Goal: Register for event/course

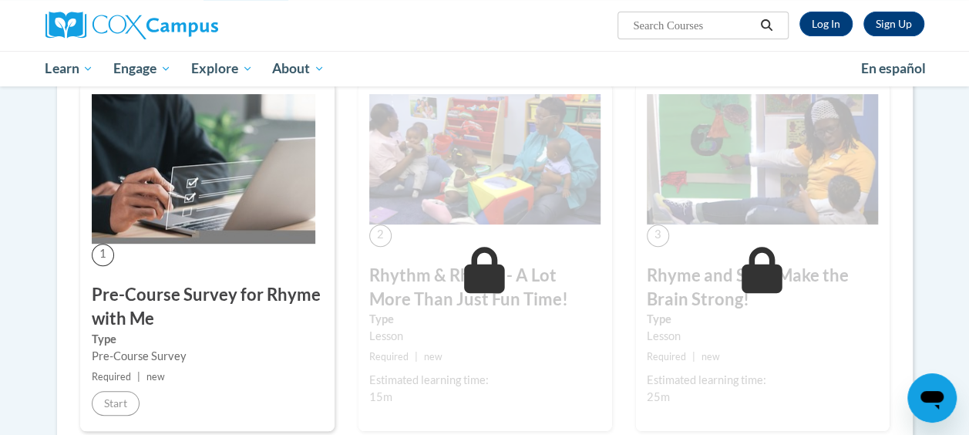
scroll to position [369, 0]
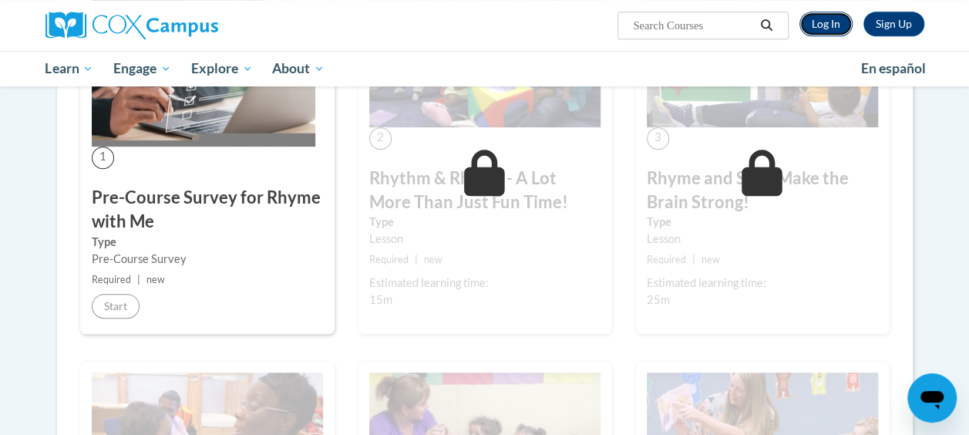
click at [828, 25] on link "Log In" at bounding box center [826, 24] width 53 height 25
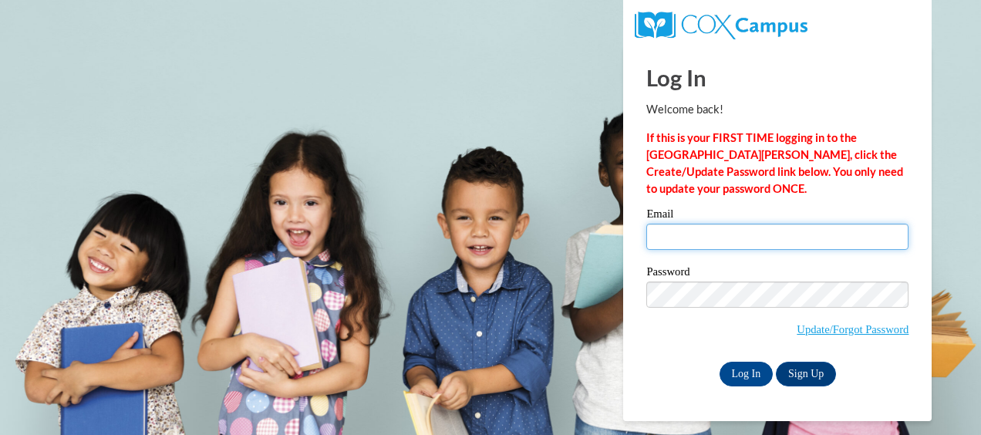
click at [658, 234] on input "Email" at bounding box center [777, 237] width 262 height 26
type input "kristyb@ymcaatlanta.org"
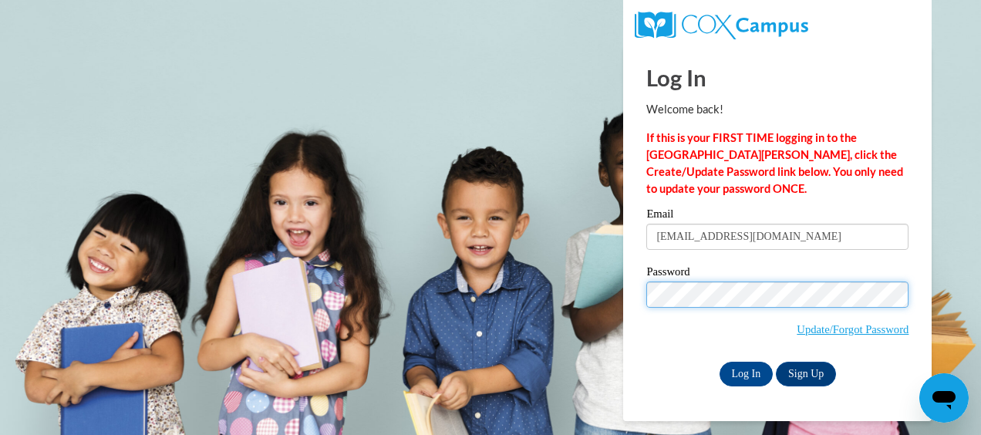
click at [719, 362] on input "Log In" at bounding box center [746, 374] width 54 height 25
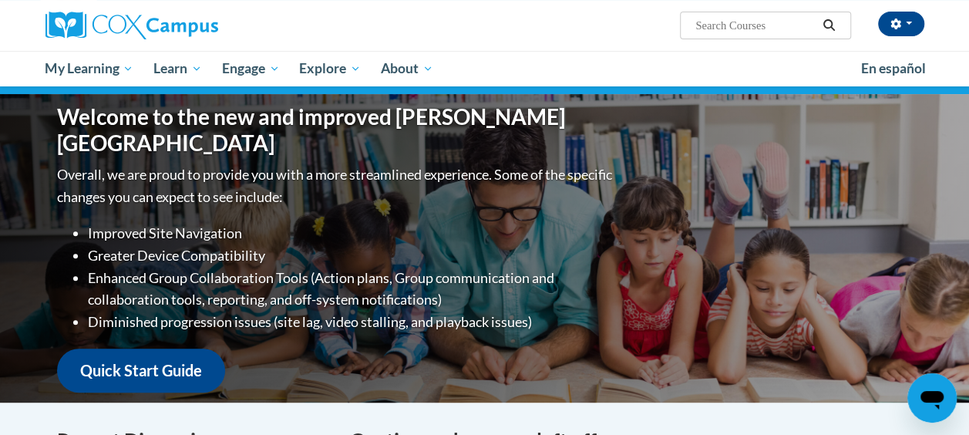
scroll to position [136, 0]
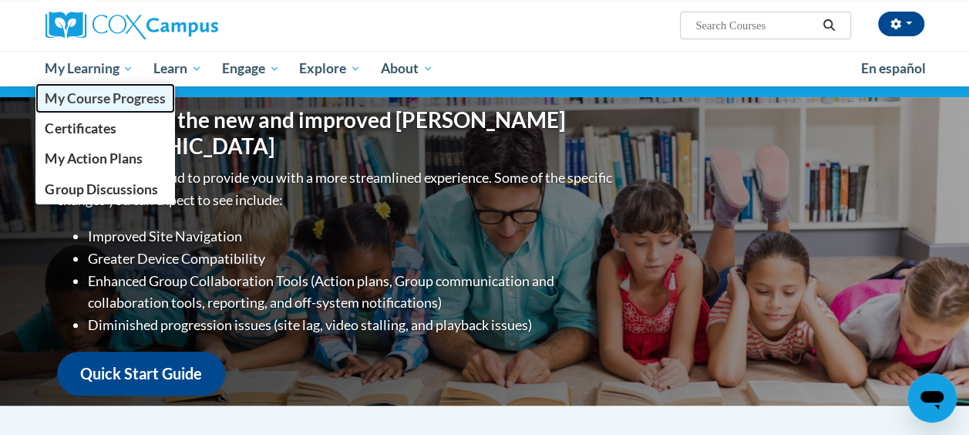
click at [111, 88] on link "My Course Progress" at bounding box center [105, 98] width 140 height 30
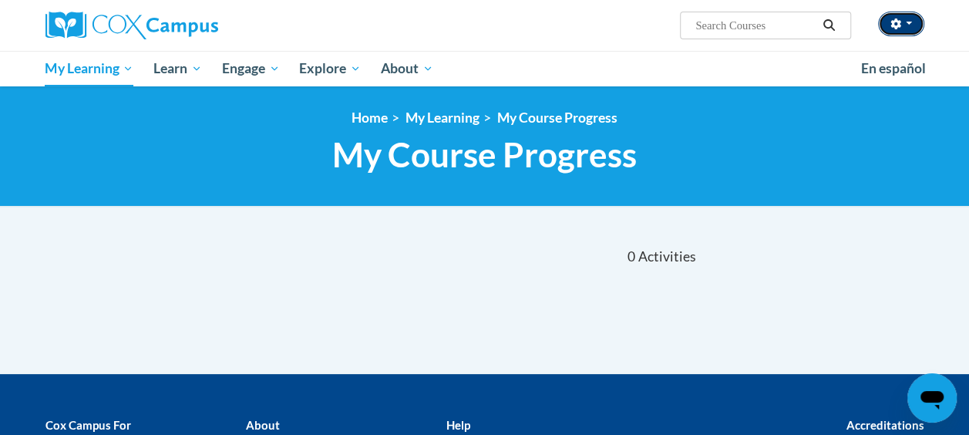
click at [910, 22] on span "button" at bounding box center [909, 23] width 6 height 3
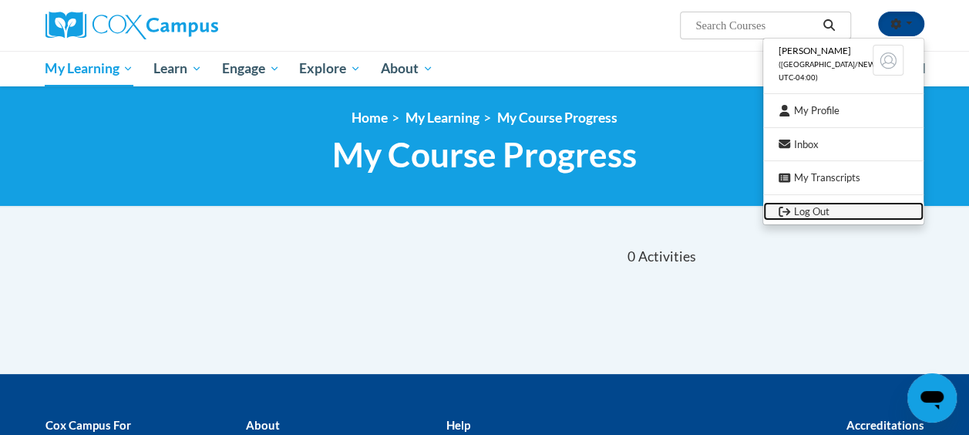
click at [801, 211] on link "Log Out" at bounding box center [843, 211] width 160 height 19
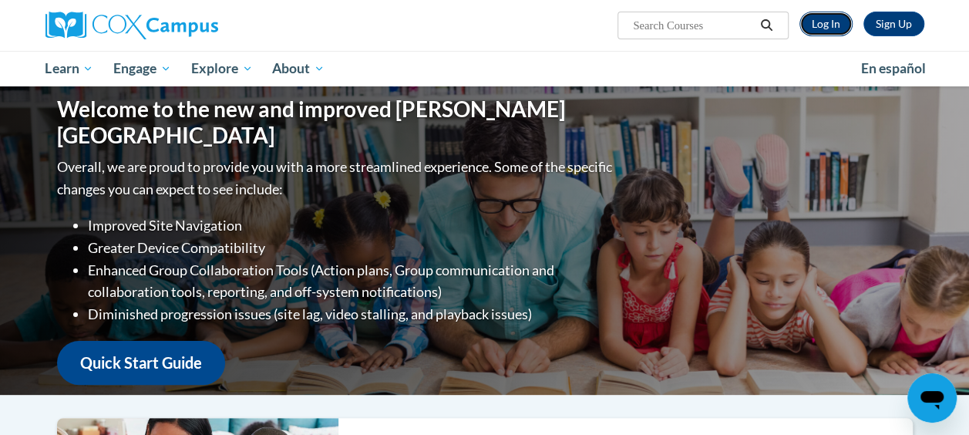
click at [824, 23] on link "Log In" at bounding box center [826, 24] width 53 height 25
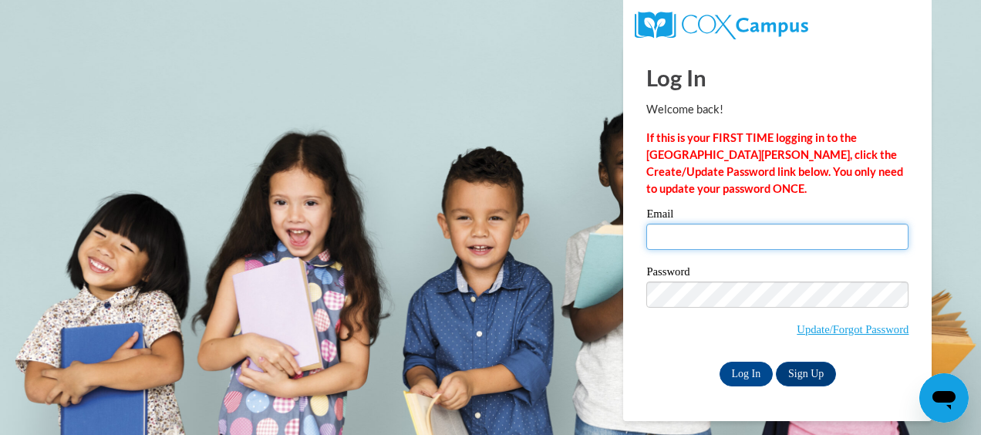
click at [713, 241] on input "Email" at bounding box center [777, 237] width 262 height 26
type input "kristyb@ymcaatlanta.org"
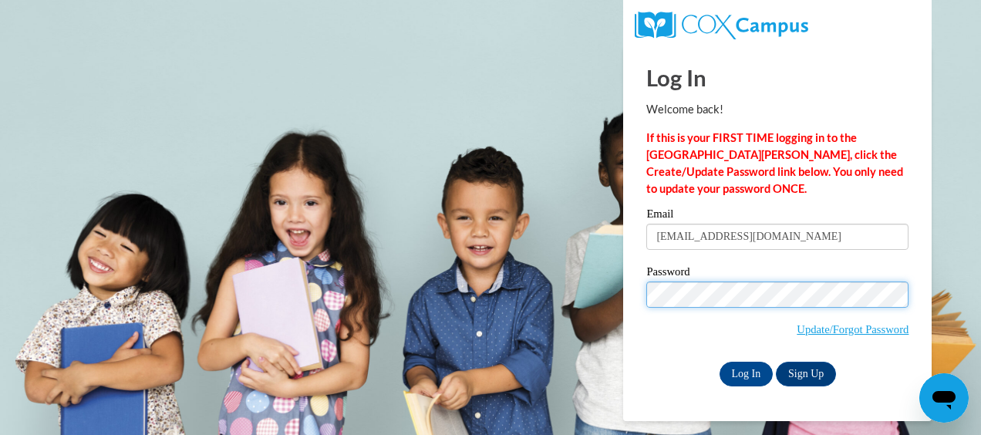
click at [719, 362] on input "Log In" at bounding box center [746, 374] width 54 height 25
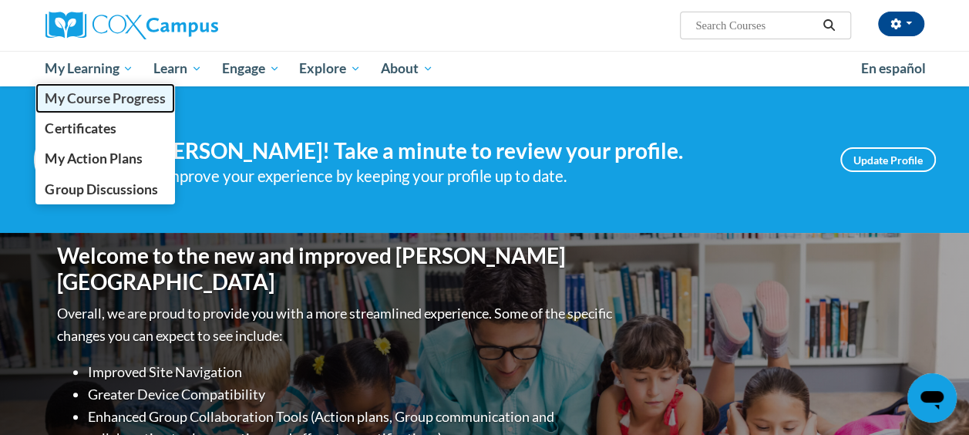
click at [106, 106] on link "My Course Progress" at bounding box center [105, 98] width 140 height 30
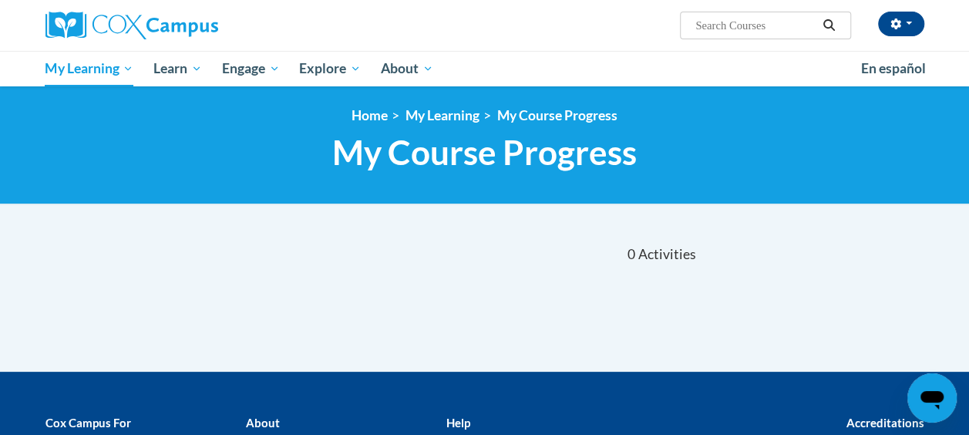
scroll to position [1, 0]
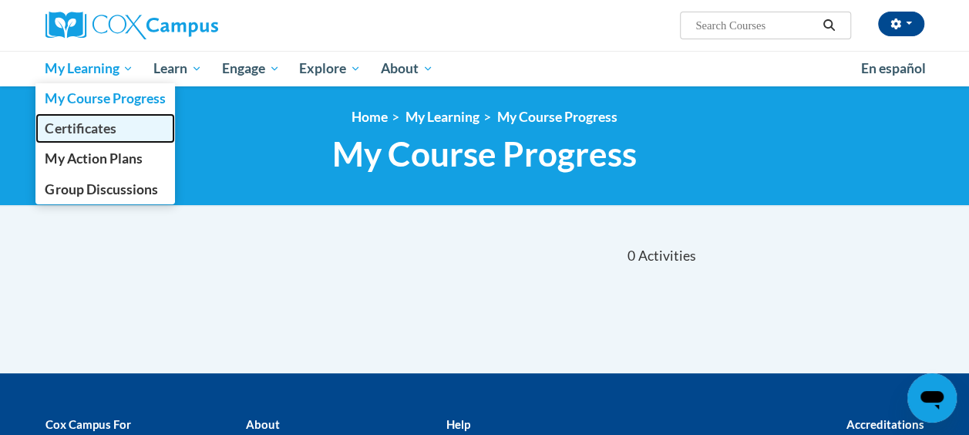
click at [102, 122] on span "Certificates" at bounding box center [80, 128] width 71 height 16
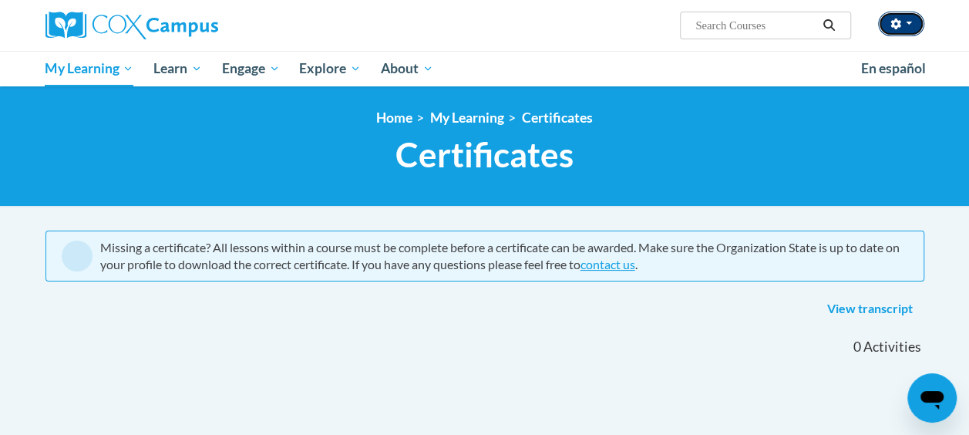
click at [904, 19] on button "button" at bounding box center [901, 24] width 46 height 25
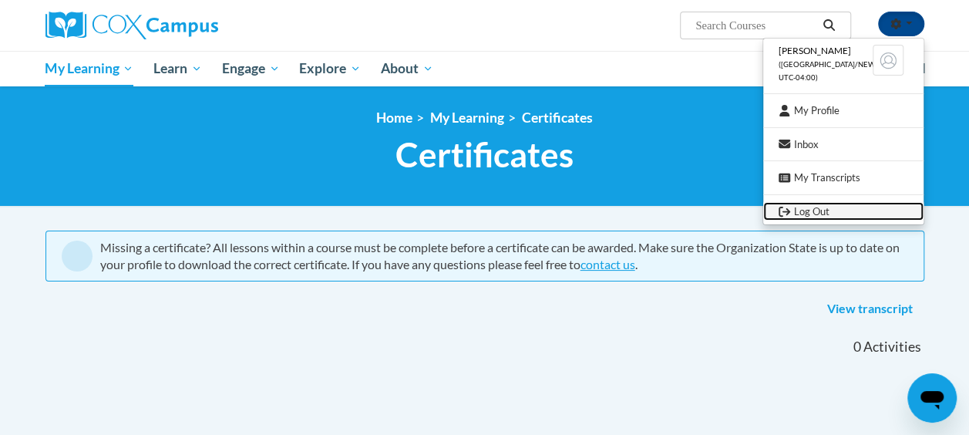
click at [869, 210] on link "Log Out" at bounding box center [843, 211] width 160 height 19
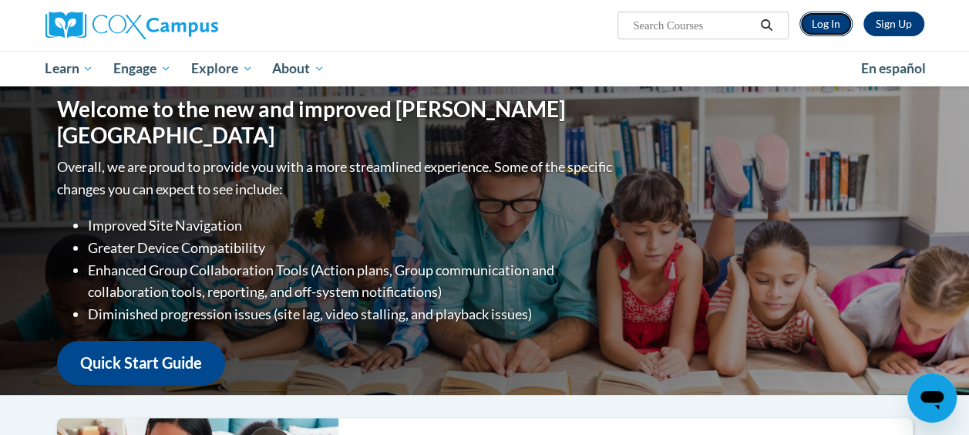
click at [820, 22] on link "Log In" at bounding box center [826, 24] width 53 height 25
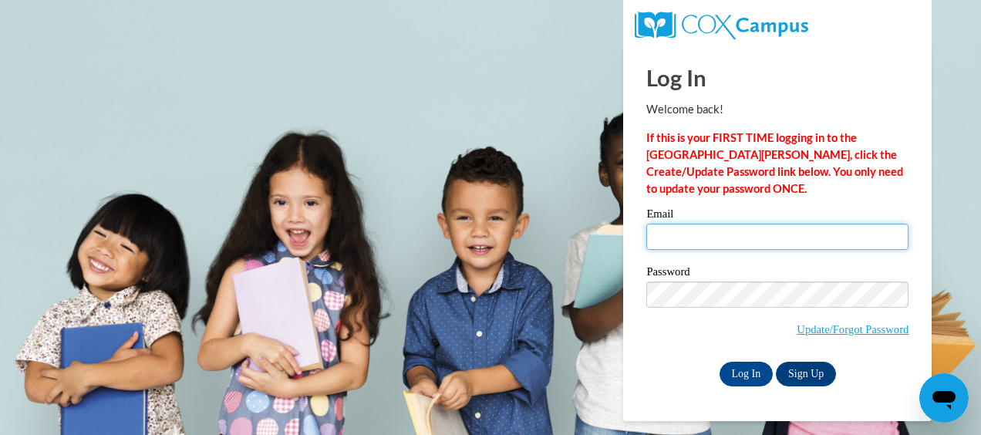
click at [691, 239] on input "Email" at bounding box center [777, 237] width 262 height 26
type input "[EMAIL_ADDRESS][DOMAIN_NAME]"
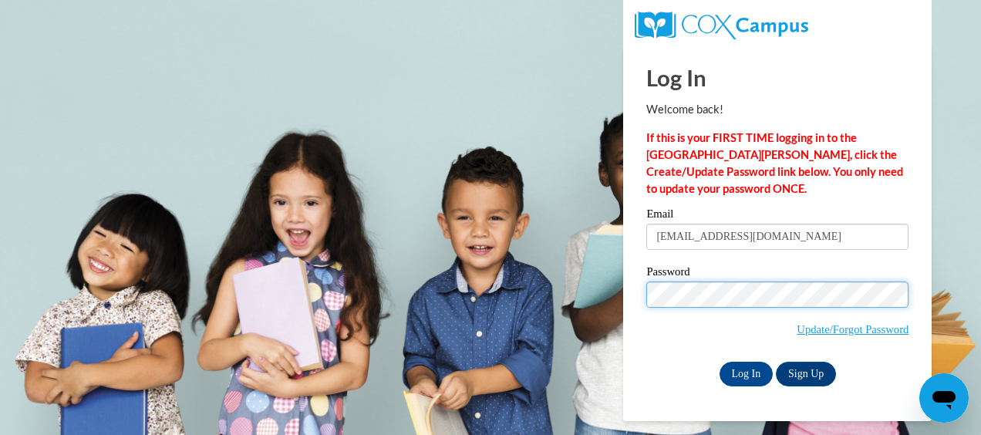
click at [719, 362] on input "Log In" at bounding box center [746, 374] width 54 height 25
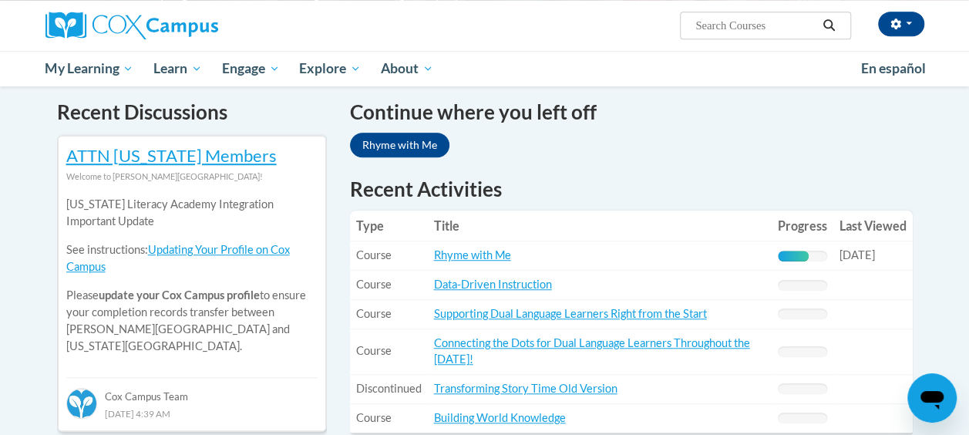
scroll to position [491, 0]
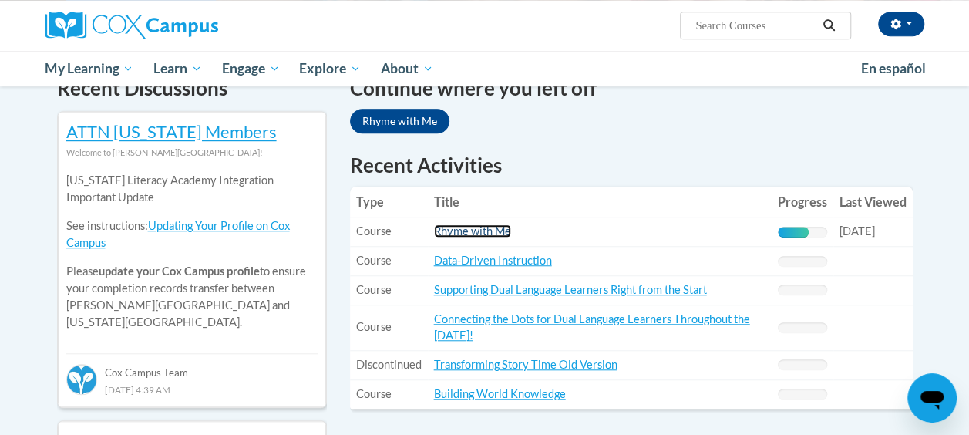
click at [486, 231] on link "Rhyme with Me" at bounding box center [472, 230] width 77 height 13
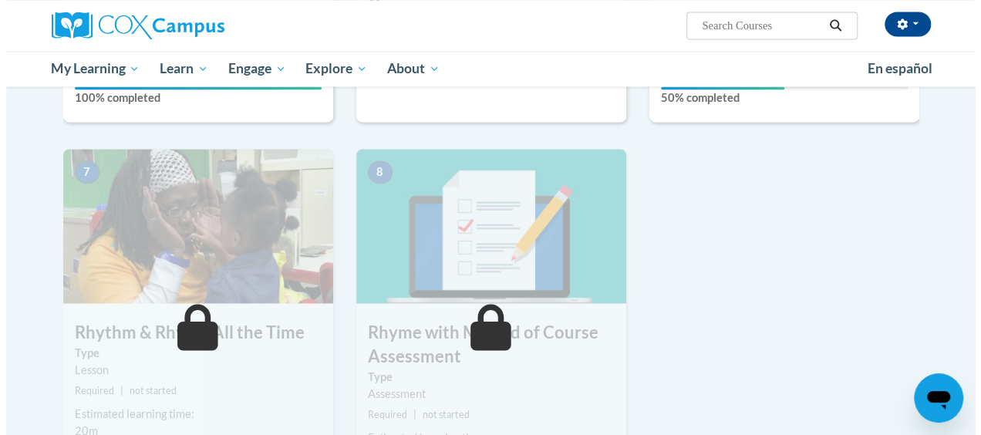
scroll to position [965, 0]
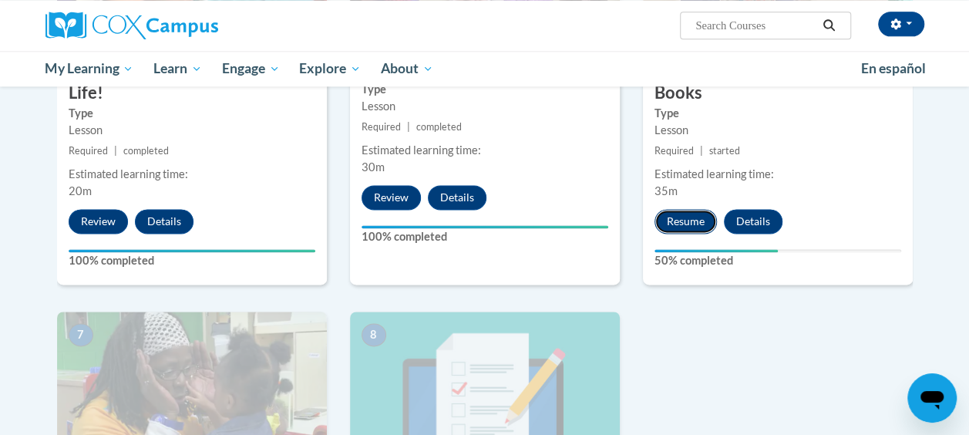
click at [682, 209] on button "Resume" at bounding box center [686, 221] width 62 height 25
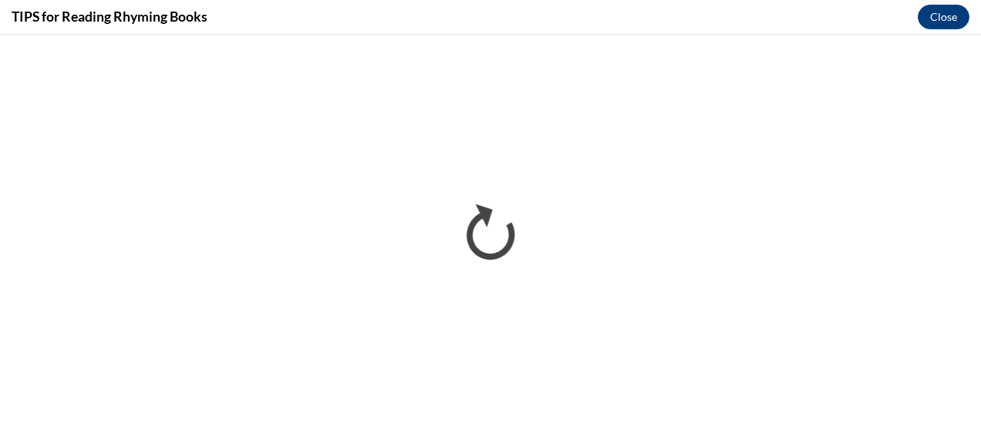
scroll to position [0, 0]
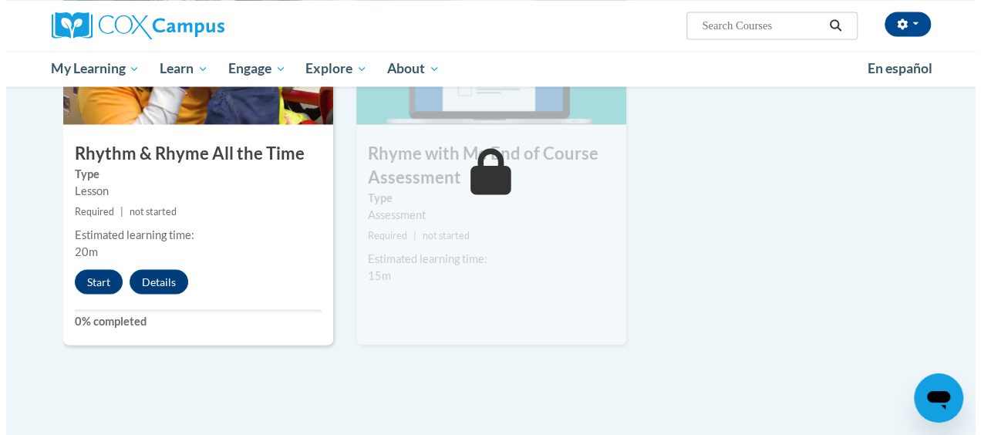
scroll to position [1291, 0]
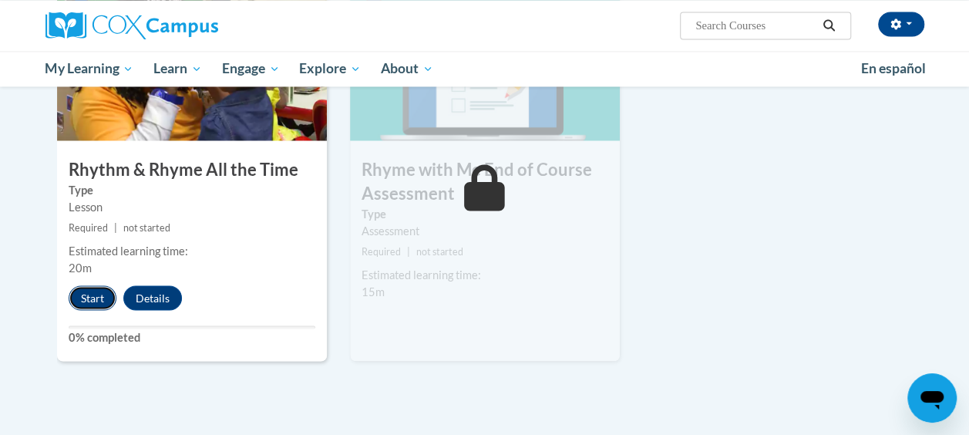
click at [86, 298] on button "Start" at bounding box center [93, 297] width 48 height 25
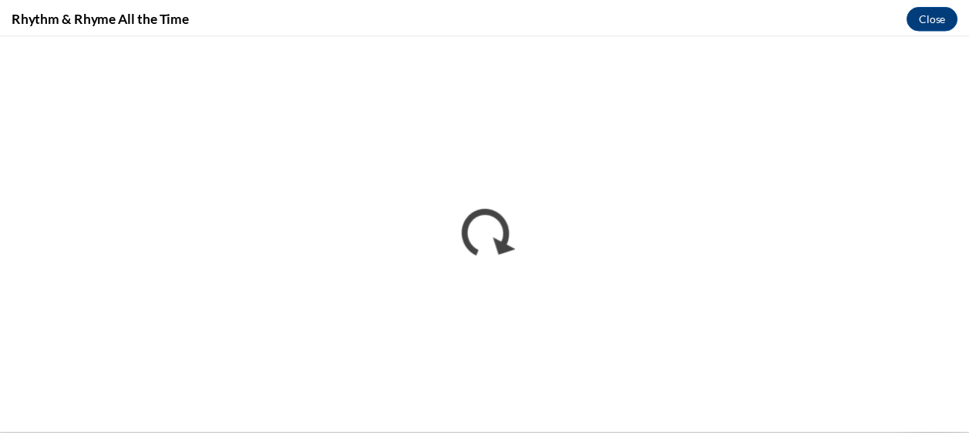
scroll to position [0, 0]
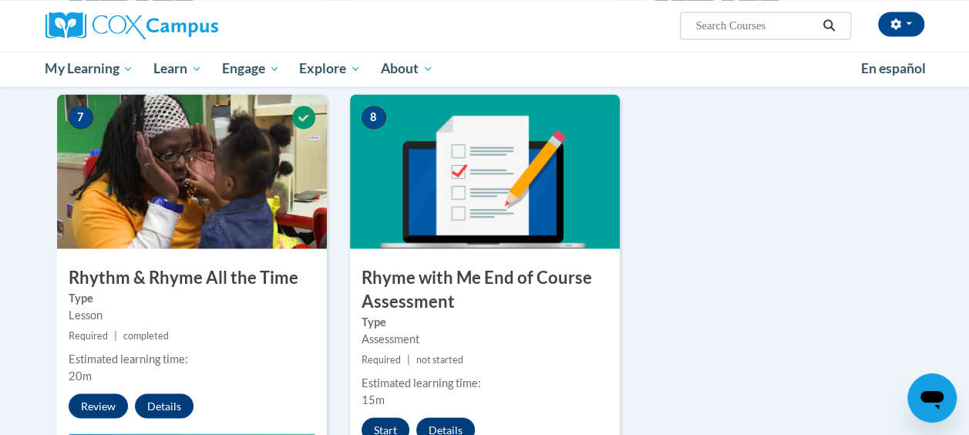
scroll to position [1201, 0]
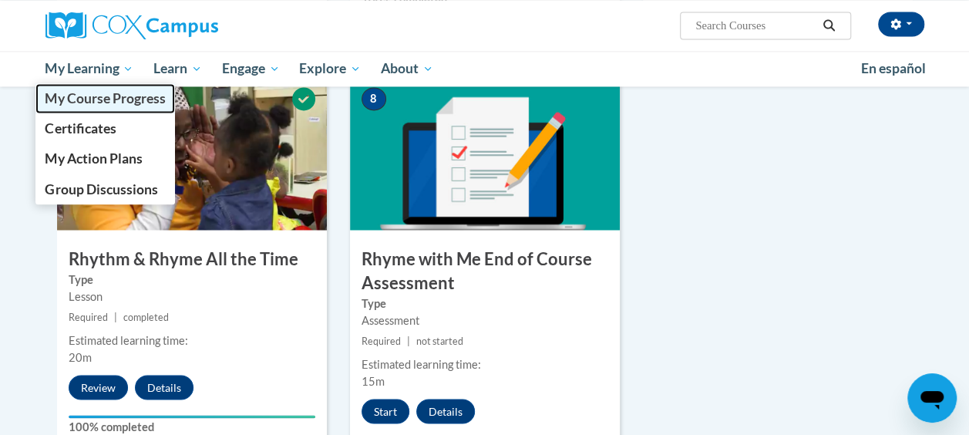
click at [72, 99] on span "My Course Progress" at bounding box center [105, 98] width 120 height 16
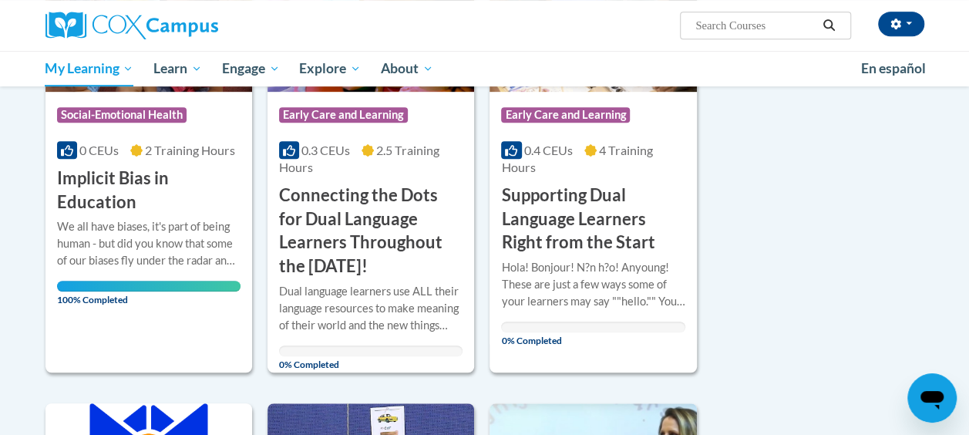
scroll to position [369, 0]
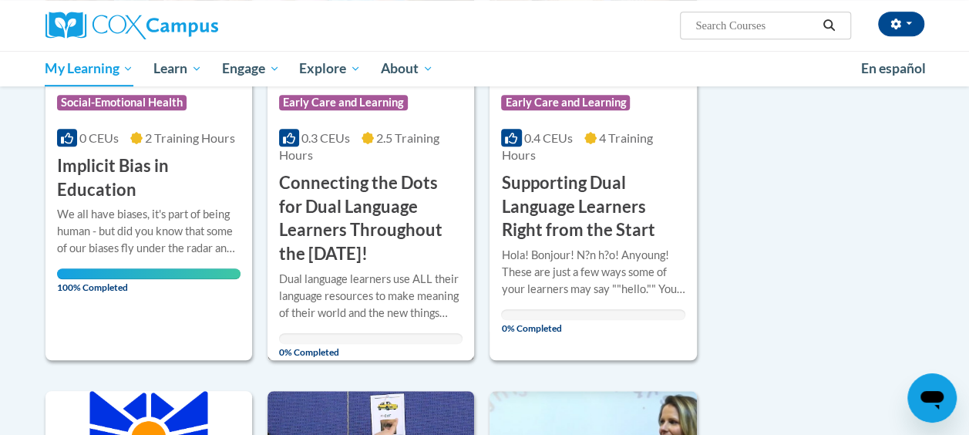
click at [353, 130] on div "0.3 CEUs 2.5 Training Hours" at bounding box center [371, 147] width 184 height 34
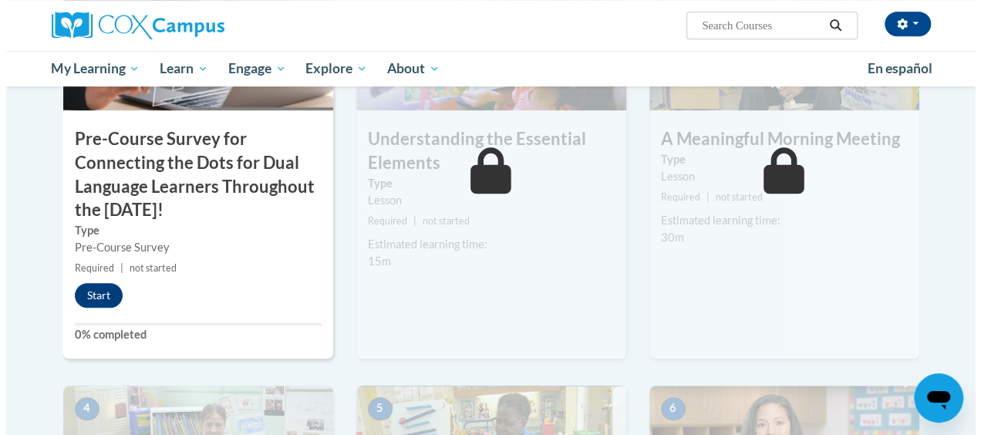
scroll to position [504, 0]
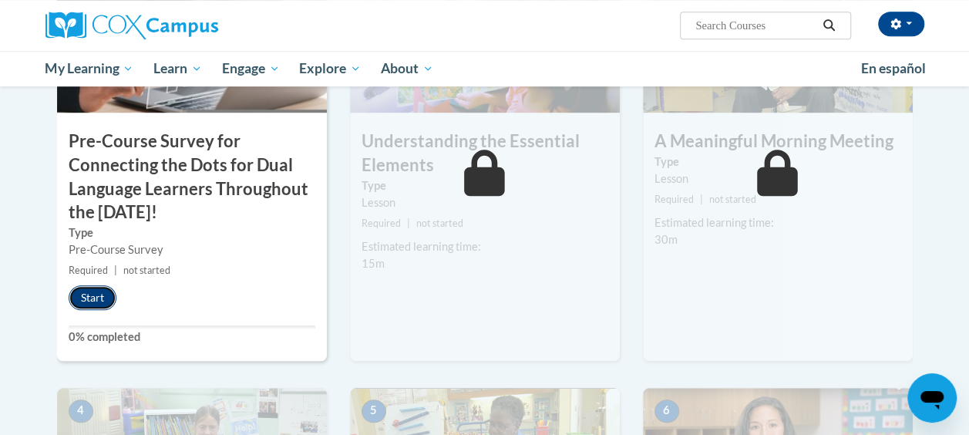
click at [94, 293] on button "Start" at bounding box center [93, 297] width 48 height 25
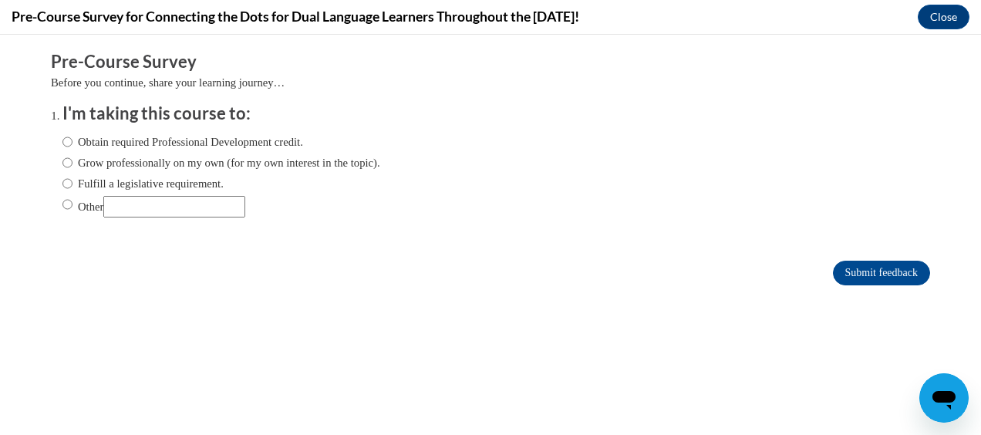
scroll to position [0, 0]
click at [62, 143] on input "Obtain required Professional Development credit." at bounding box center [67, 141] width 10 height 17
radio input "true"
click at [838, 271] on input "Submit feedback" at bounding box center [881, 273] width 97 height 25
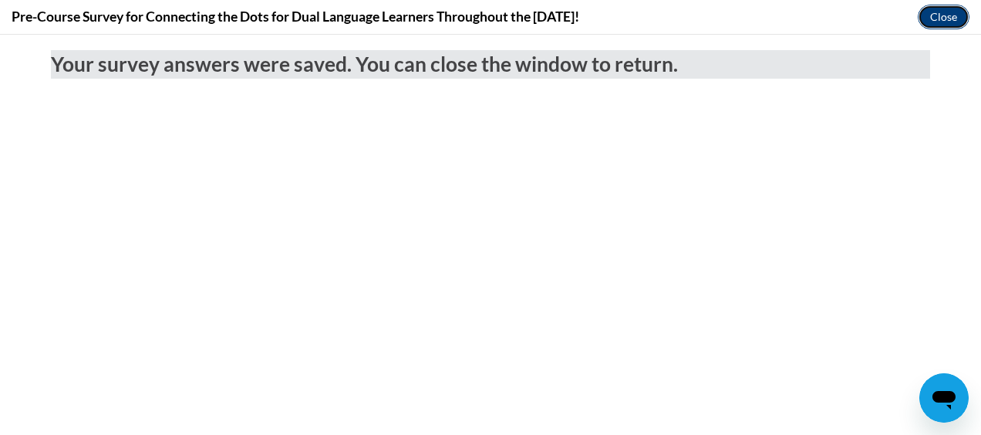
click at [937, 18] on button "Close" at bounding box center [944, 17] width 52 height 25
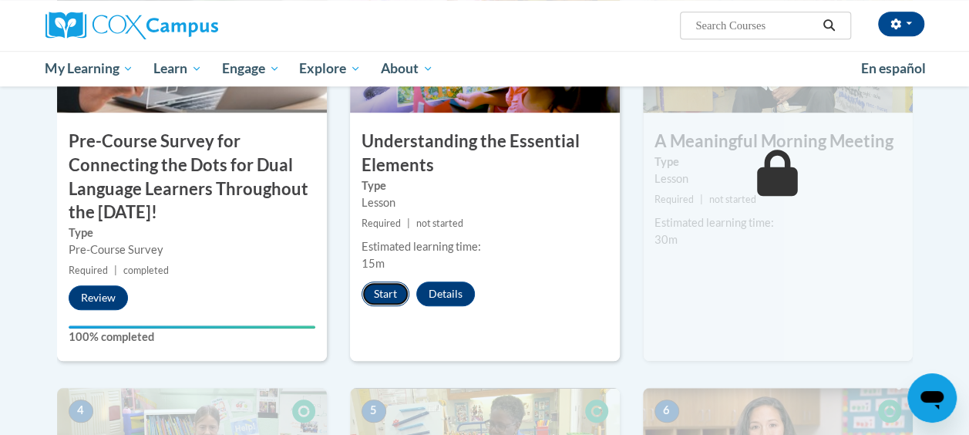
click at [389, 290] on button "Start" at bounding box center [386, 293] width 48 height 25
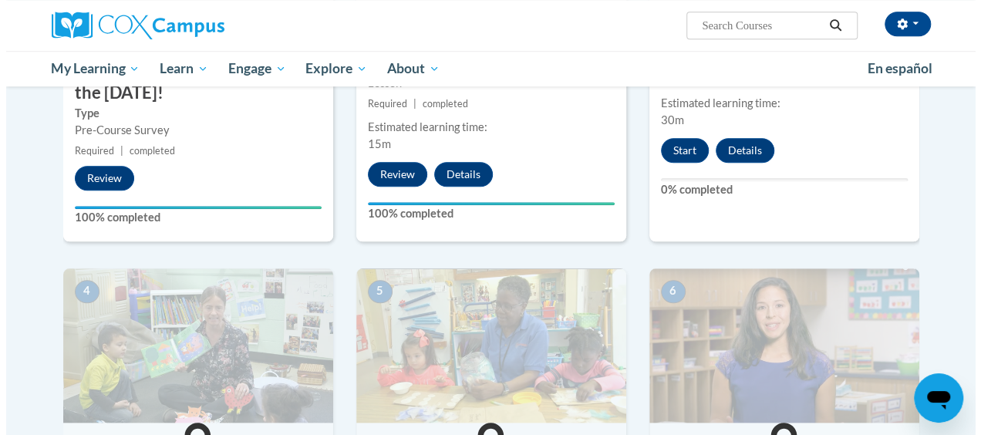
scroll to position [532, 0]
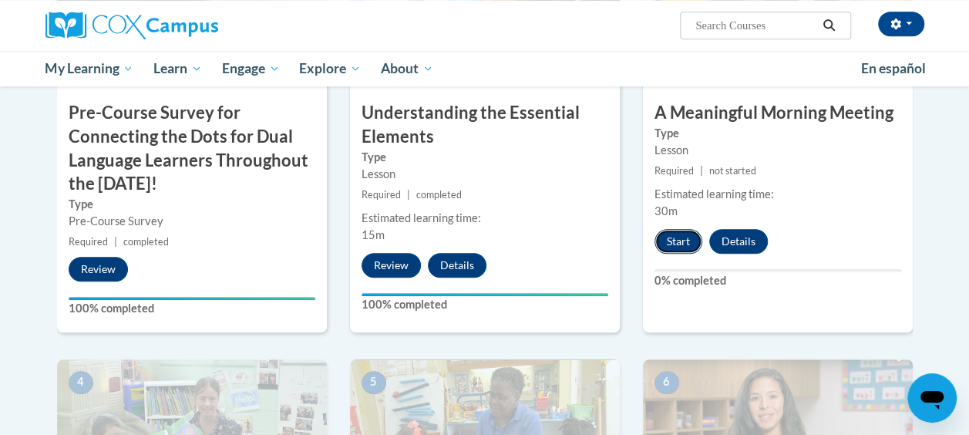
click at [677, 243] on button "Start" at bounding box center [679, 241] width 48 height 25
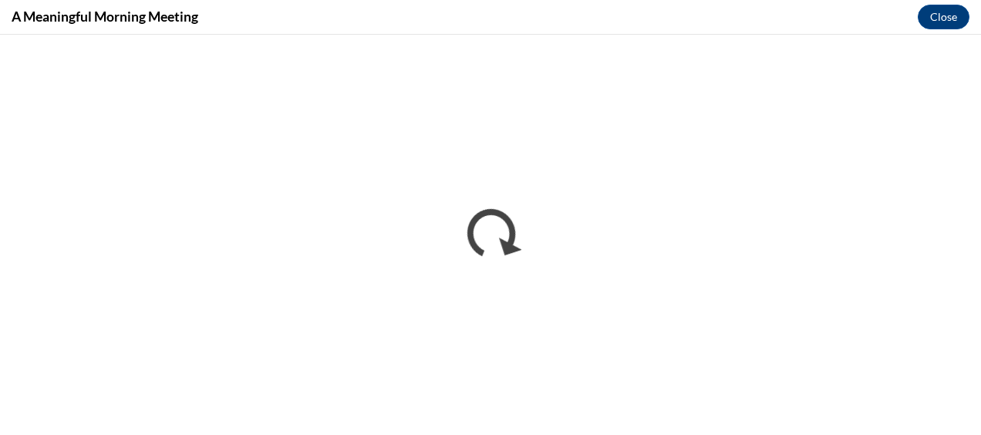
scroll to position [0, 0]
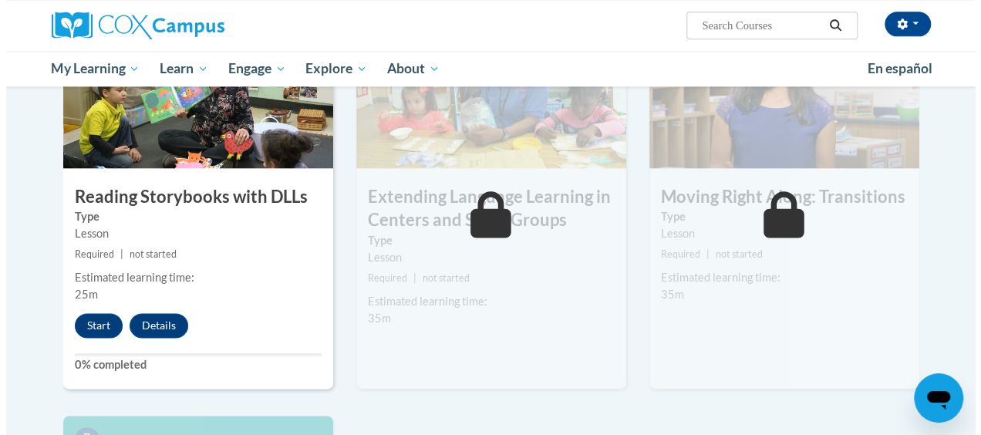
scroll to position [864, 0]
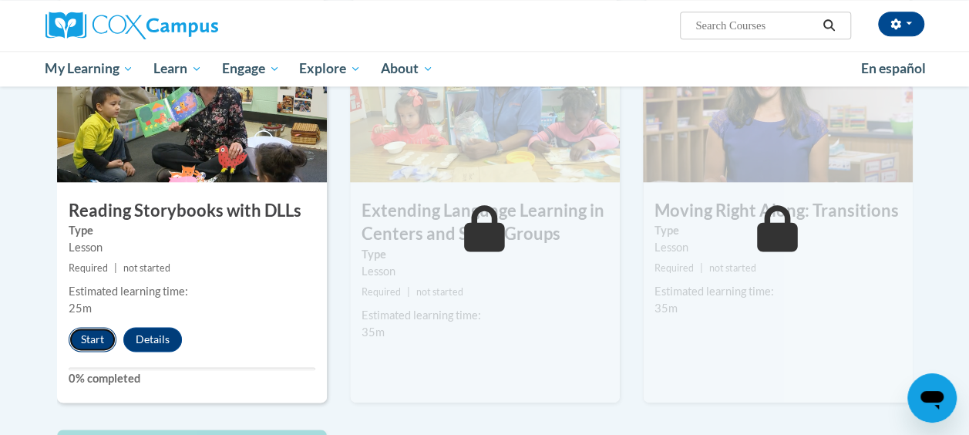
click at [91, 332] on button "Start" at bounding box center [93, 339] width 48 height 25
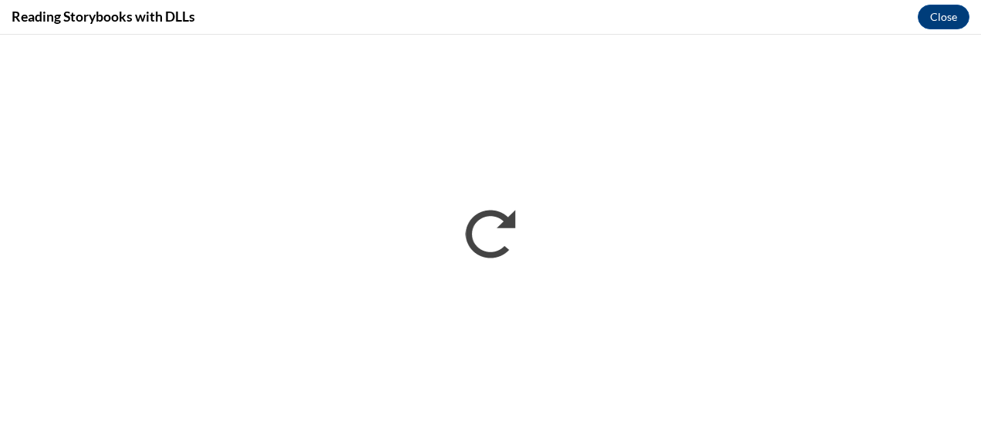
scroll to position [0, 0]
